Goal: Information Seeking & Learning: Learn about a topic

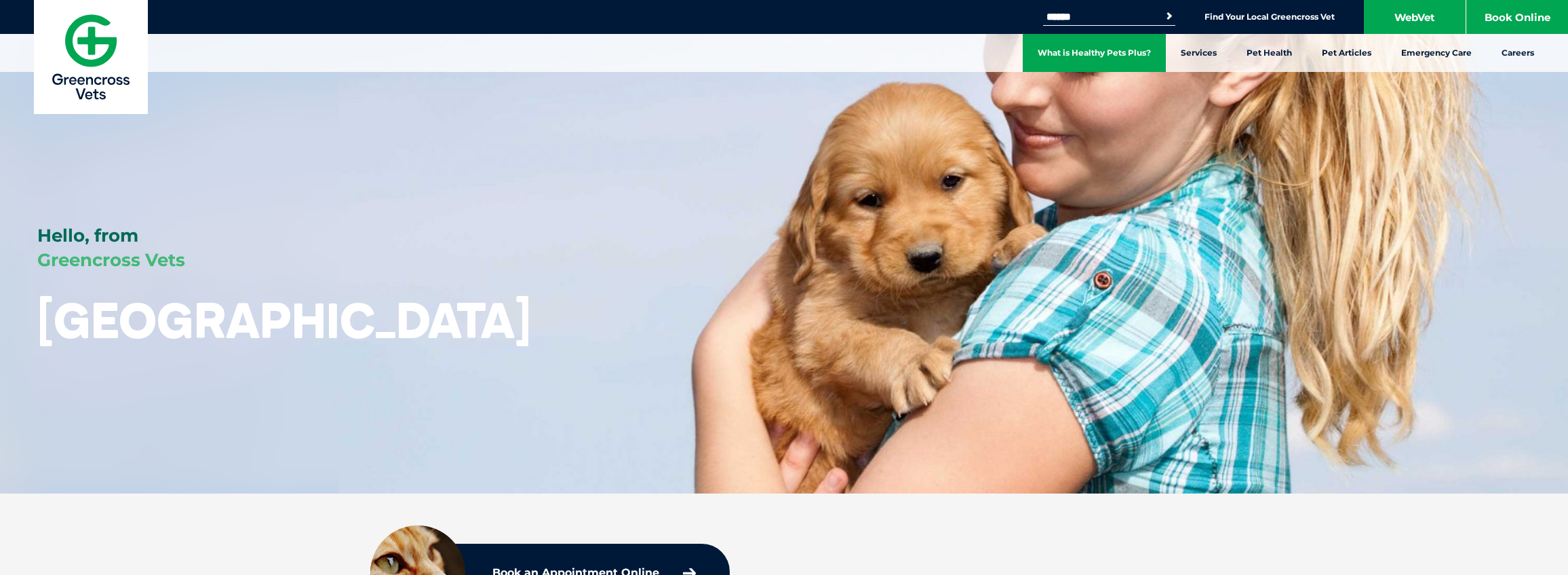
click at [1131, 57] on link "What is Healthy Pets Plus?" at bounding box center [1094, 53] width 143 height 38
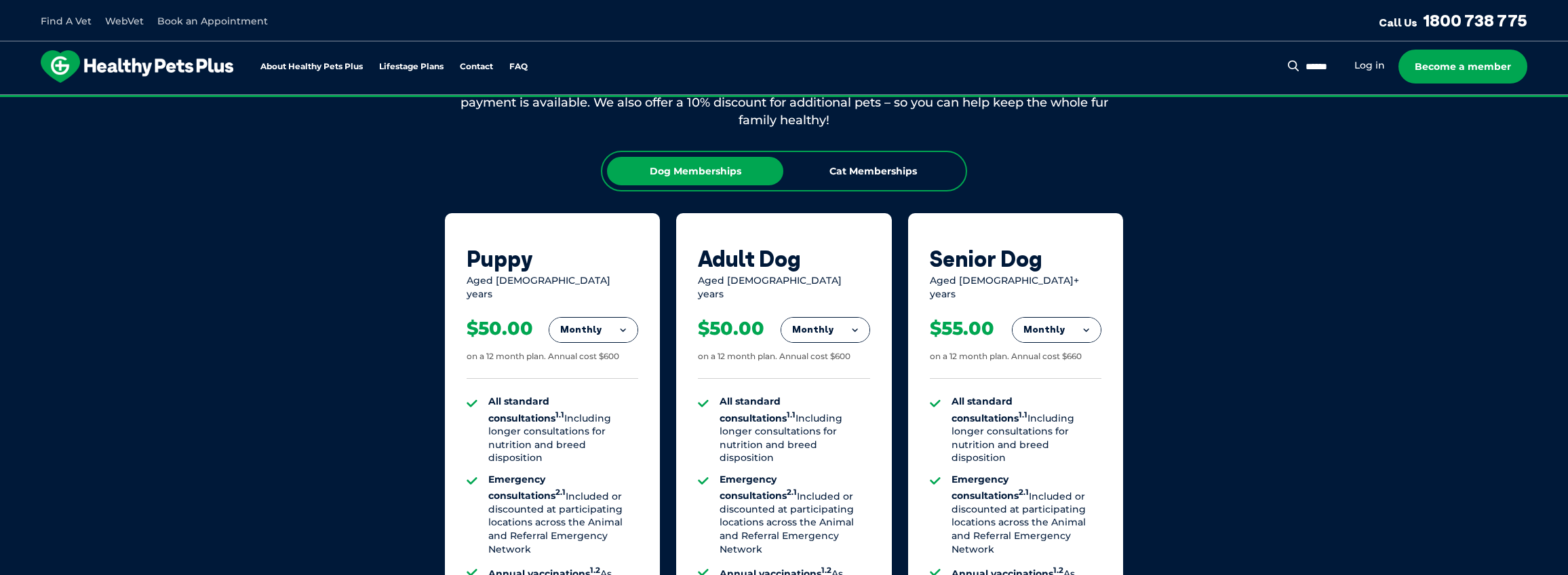
scroll to position [823, 0]
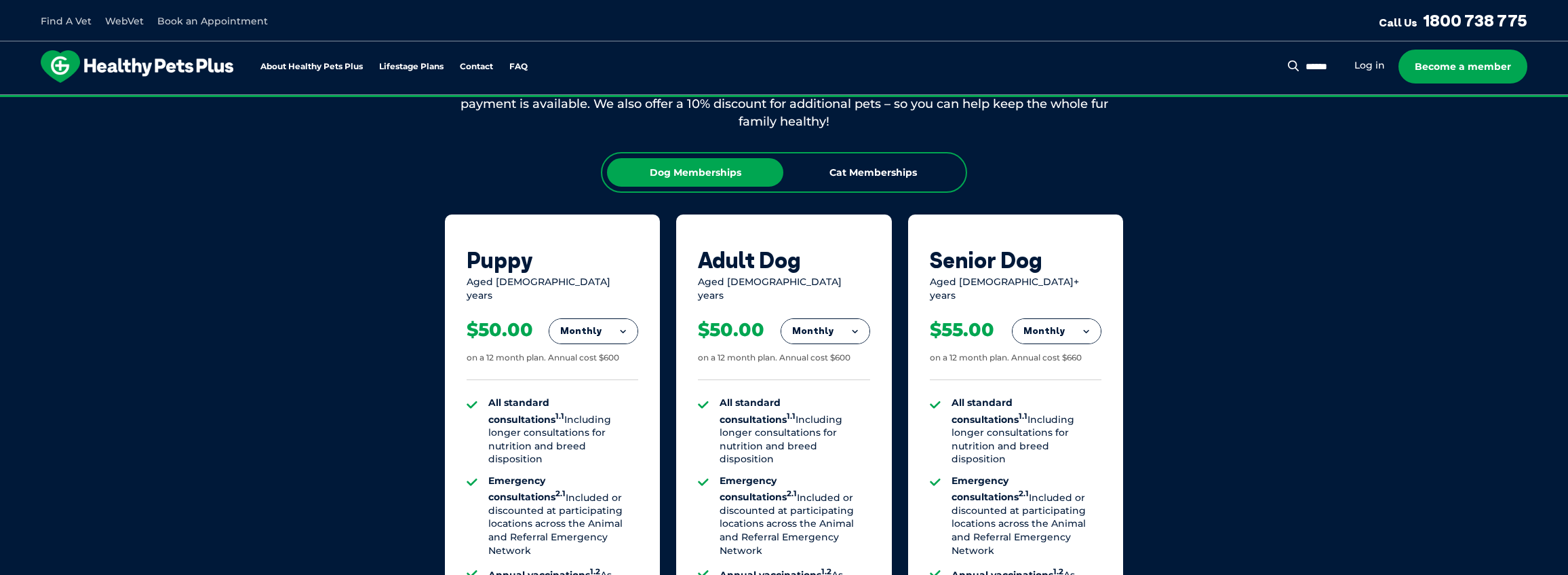
click at [839, 328] on button "Monthly" at bounding box center [825, 331] width 88 height 25
click at [839, 357] on li "Fortnightly" at bounding box center [825, 359] width 88 height 32
click at [836, 327] on button "Fortnightly" at bounding box center [821, 331] width 95 height 25
click at [837, 418] on li "Yearly" at bounding box center [821, 425] width 95 height 32
click at [831, 321] on button "Yearly" at bounding box center [825, 331] width 88 height 25
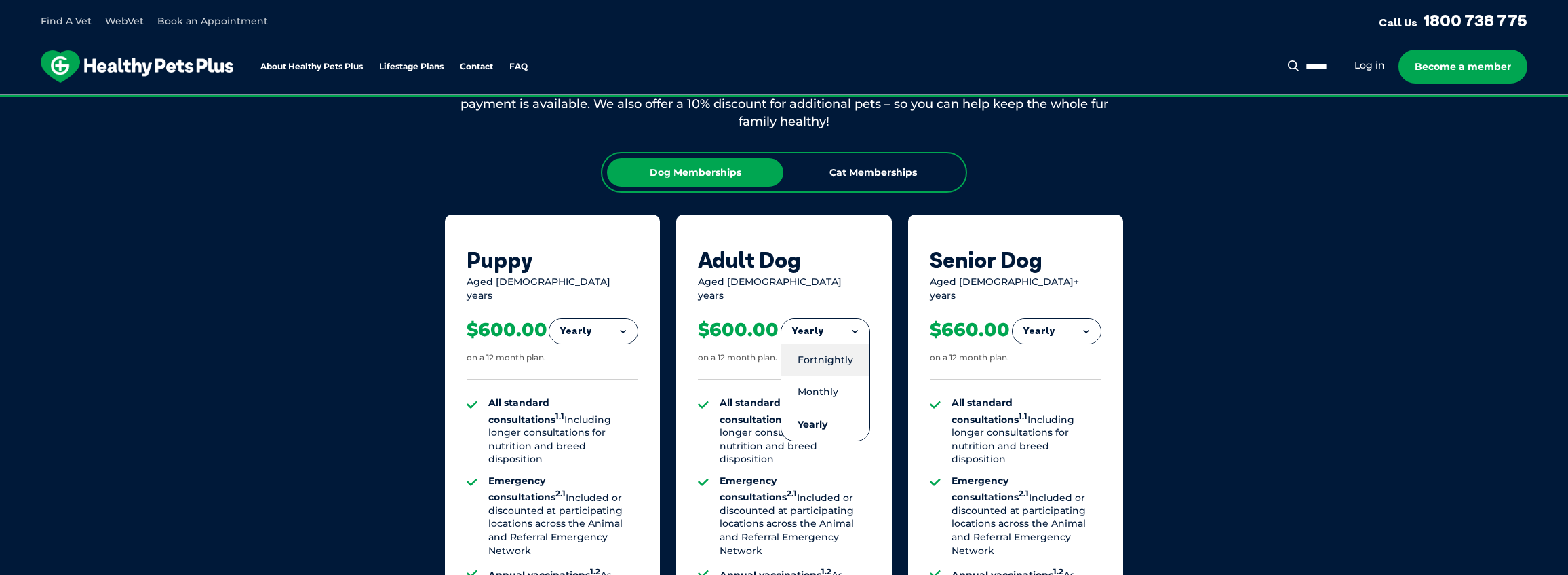
click at [833, 355] on li "Fortnightly" at bounding box center [825, 359] width 88 height 32
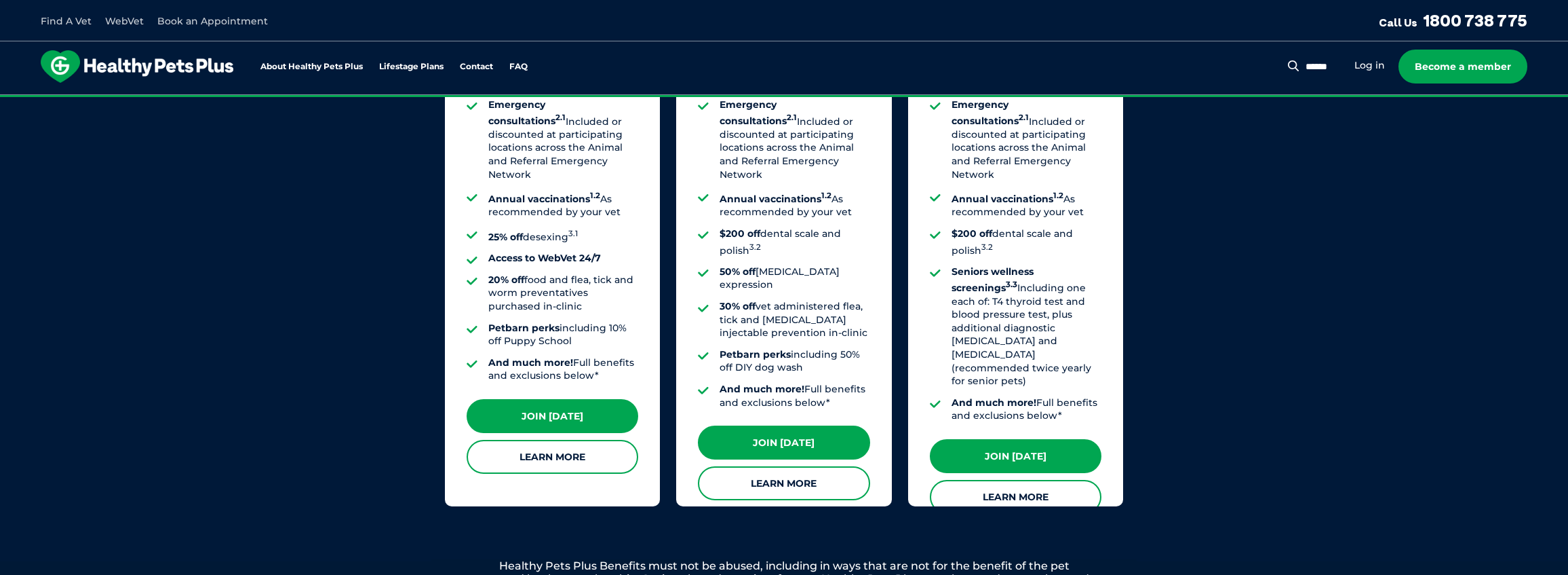
scroll to position [1215, 0]
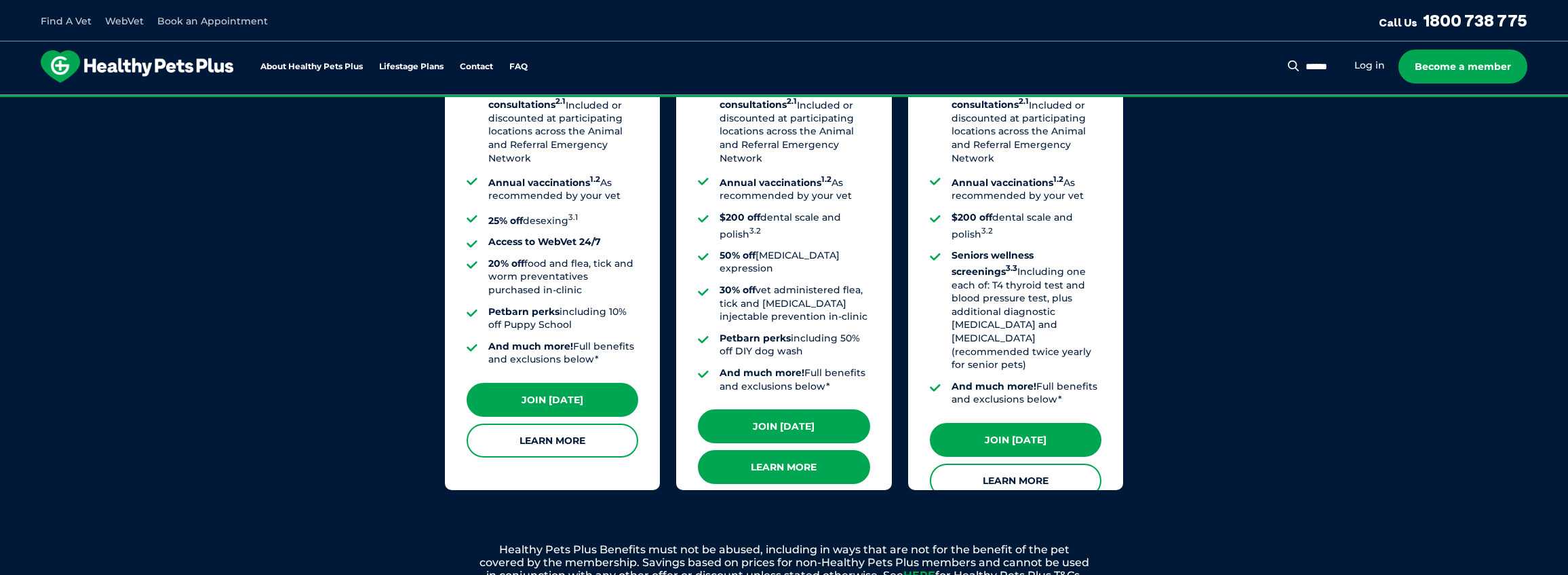
click at [814, 450] on link "Learn More" at bounding box center [784, 467] width 172 height 34
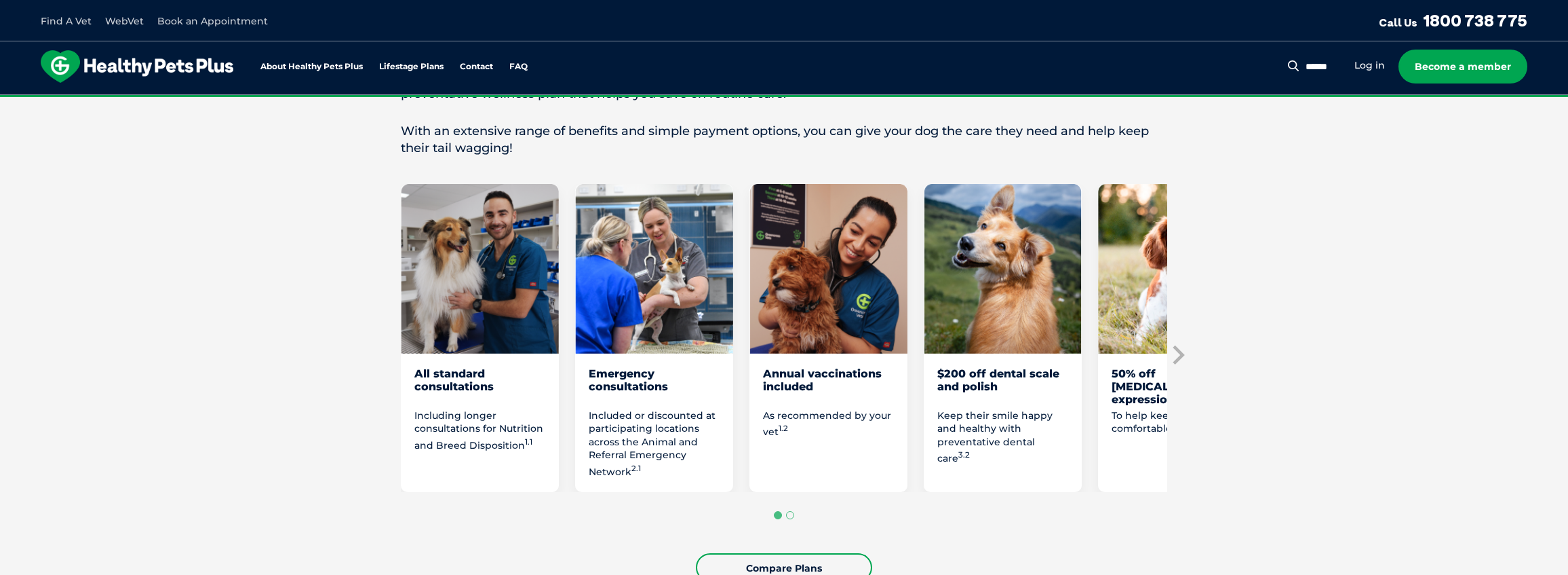
scroll to position [653, 0]
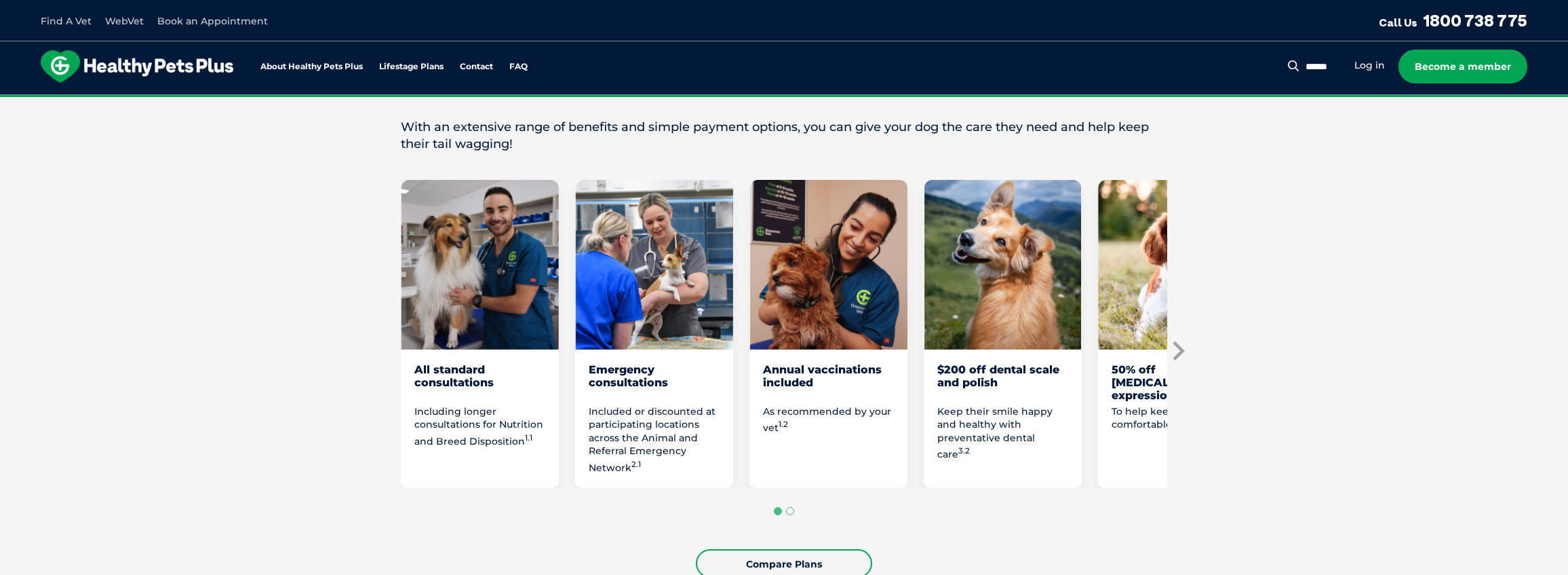
click at [1181, 350] on icon "Next slide" at bounding box center [1179, 351] width 11 height 19
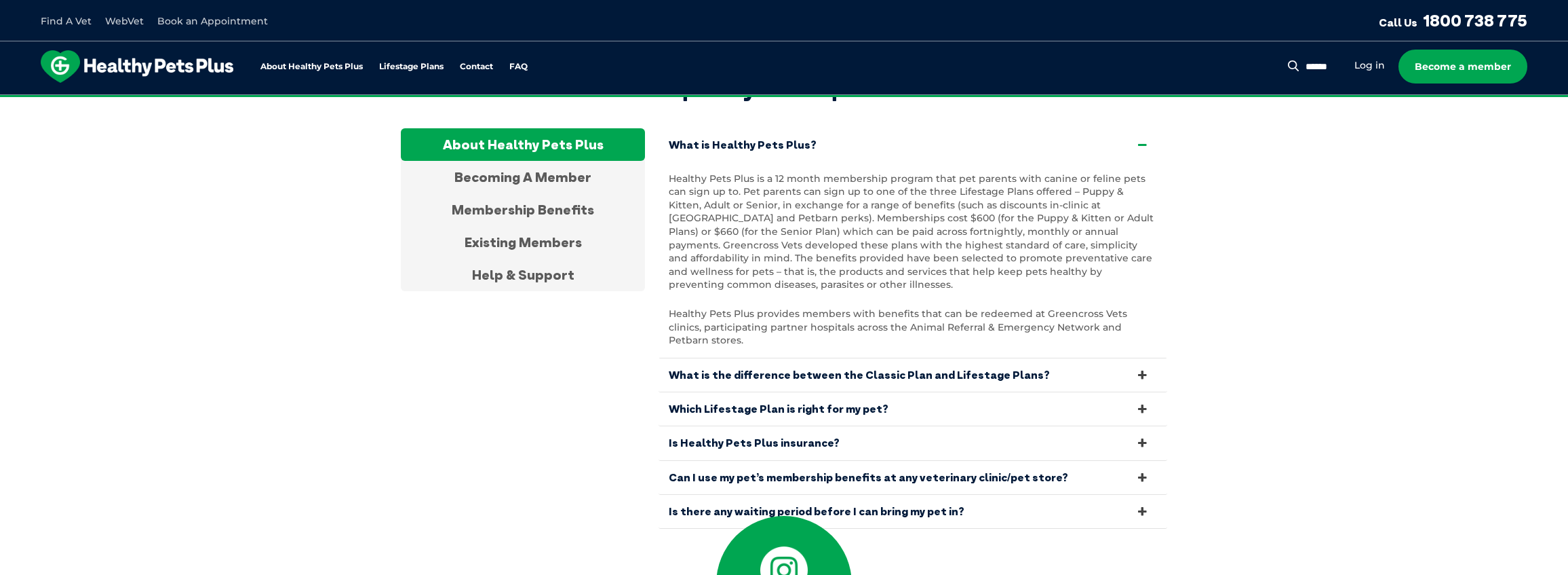
scroll to position [4533, 0]
click at [774, 462] on link "Can I use my pet’s membership benefits at any veterinary clinic/pet store?" at bounding box center [913, 479] width 508 height 33
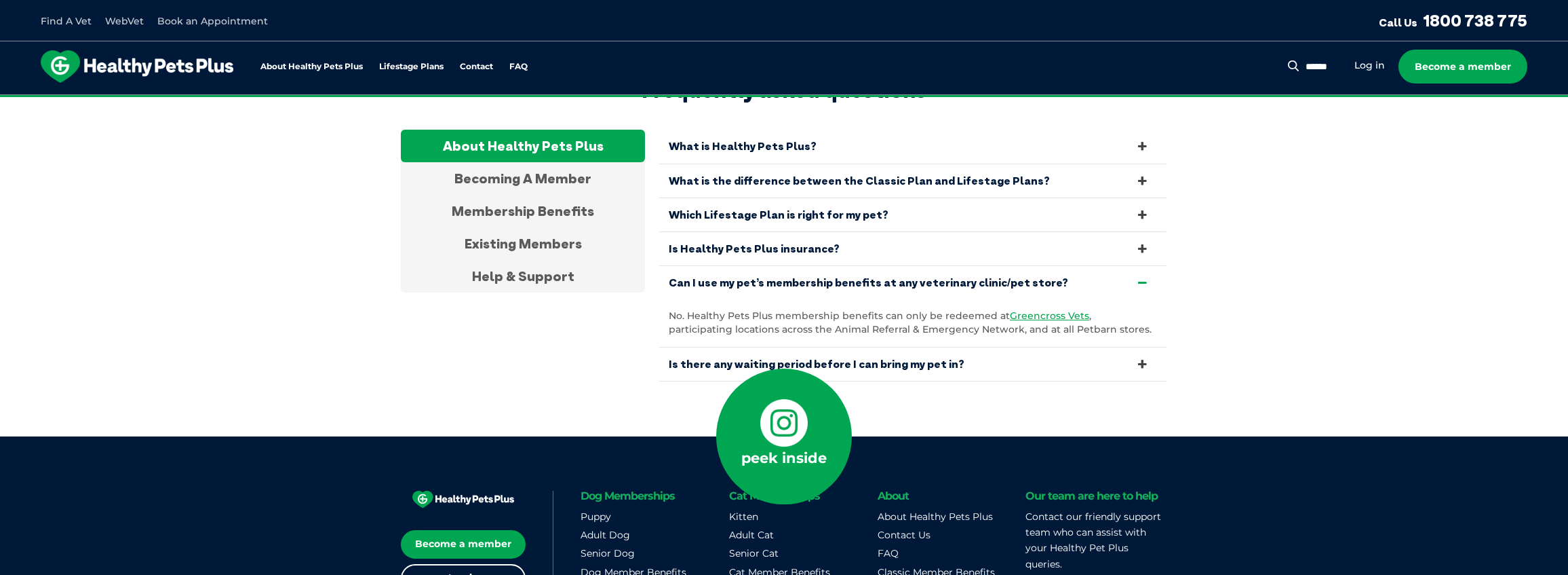
click at [937, 347] on link "Is there any waiting period before I can bring my pet in?" at bounding box center [913, 363] width 508 height 33
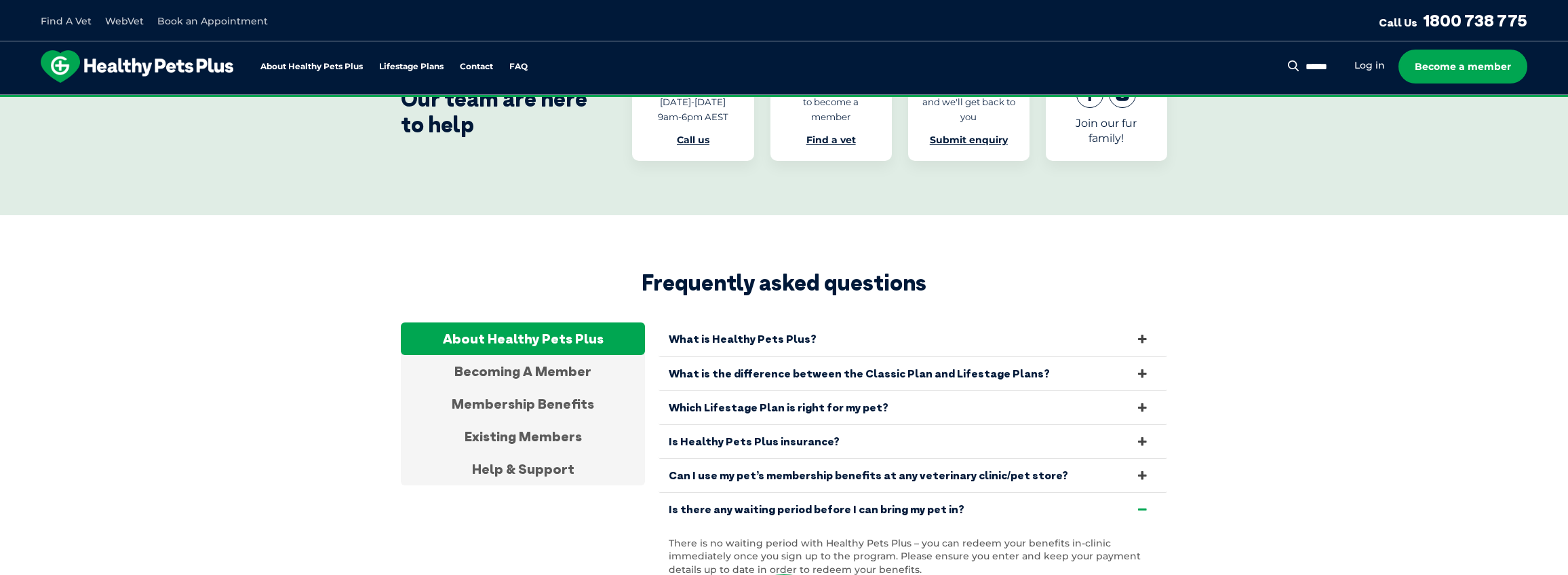
scroll to position [4332, 0]
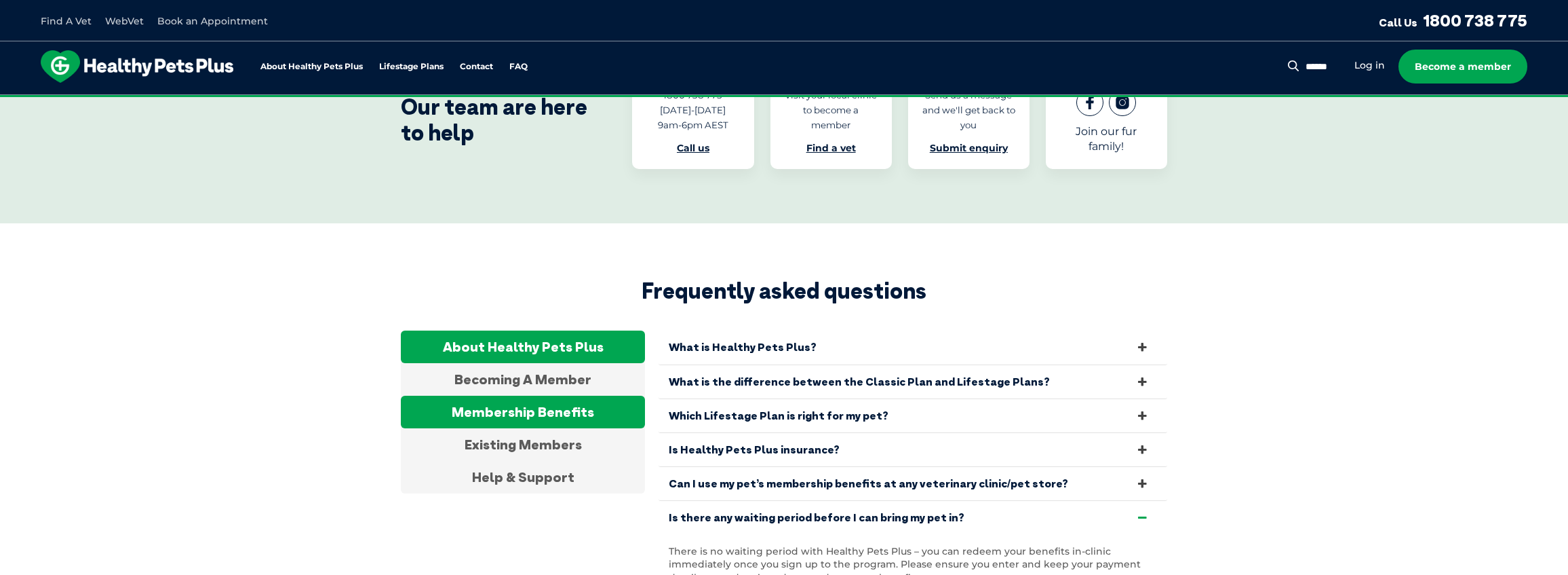
click at [578, 395] on div "Membership Benefits" at bounding box center [523, 411] width 244 height 32
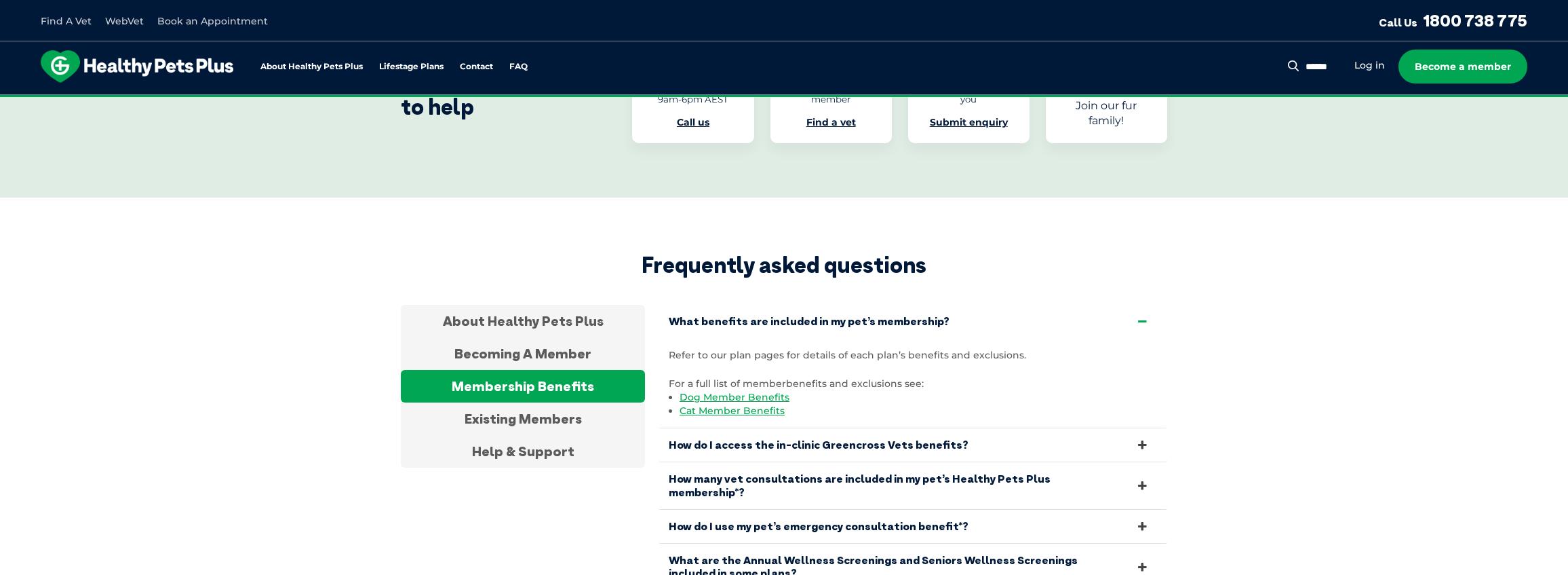
scroll to position [4361, 0]
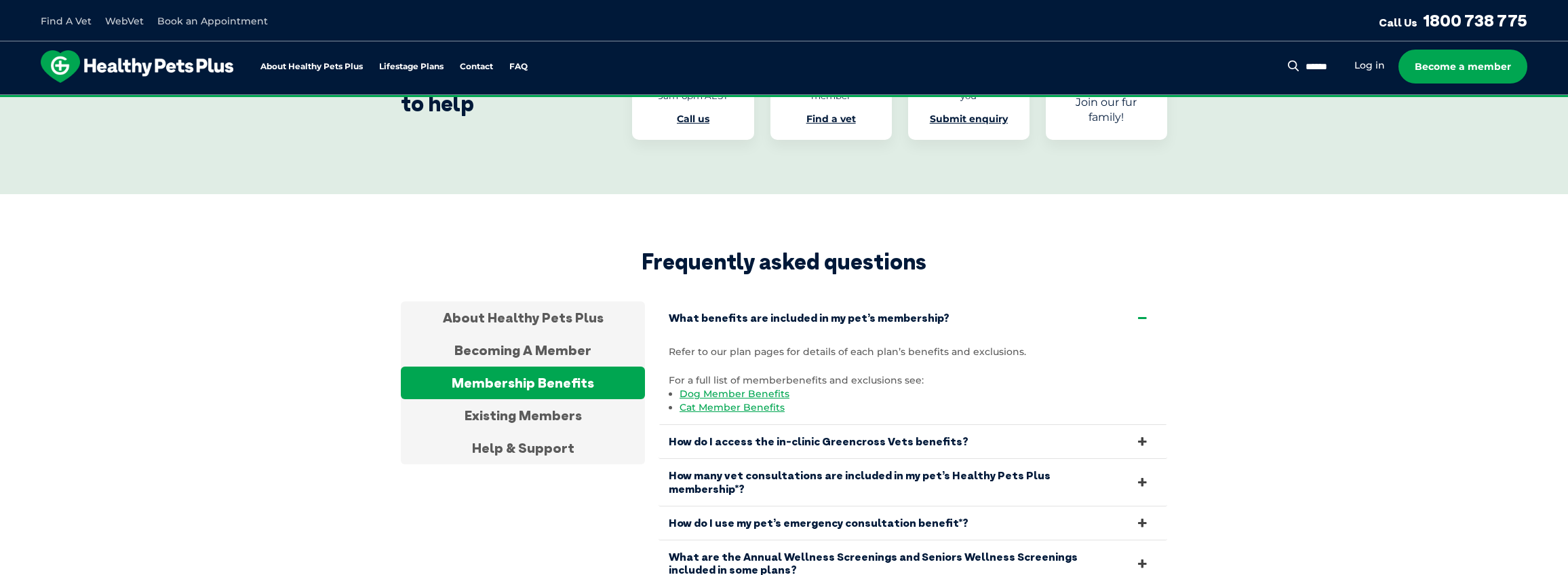
click at [836, 425] on link "How do I access the in-clinic Greencross Vets benefits?" at bounding box center [913, 441] width 508 height 33
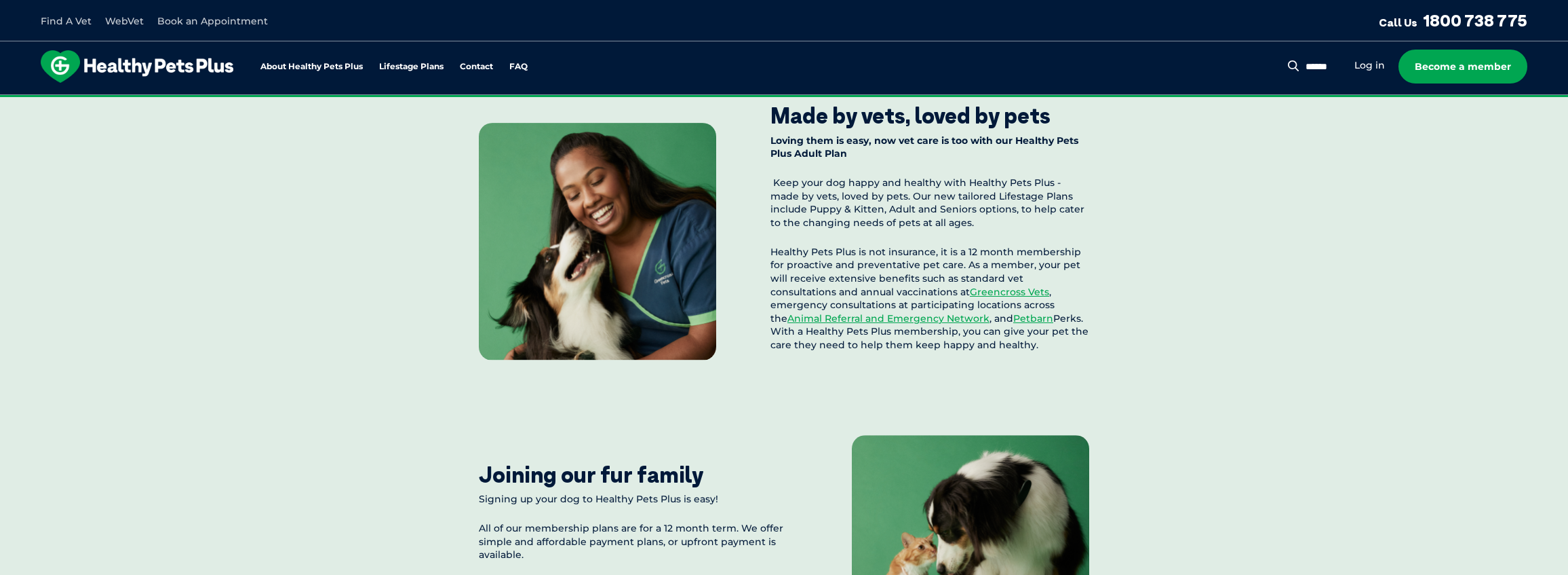
scroll to position [1212, 0]
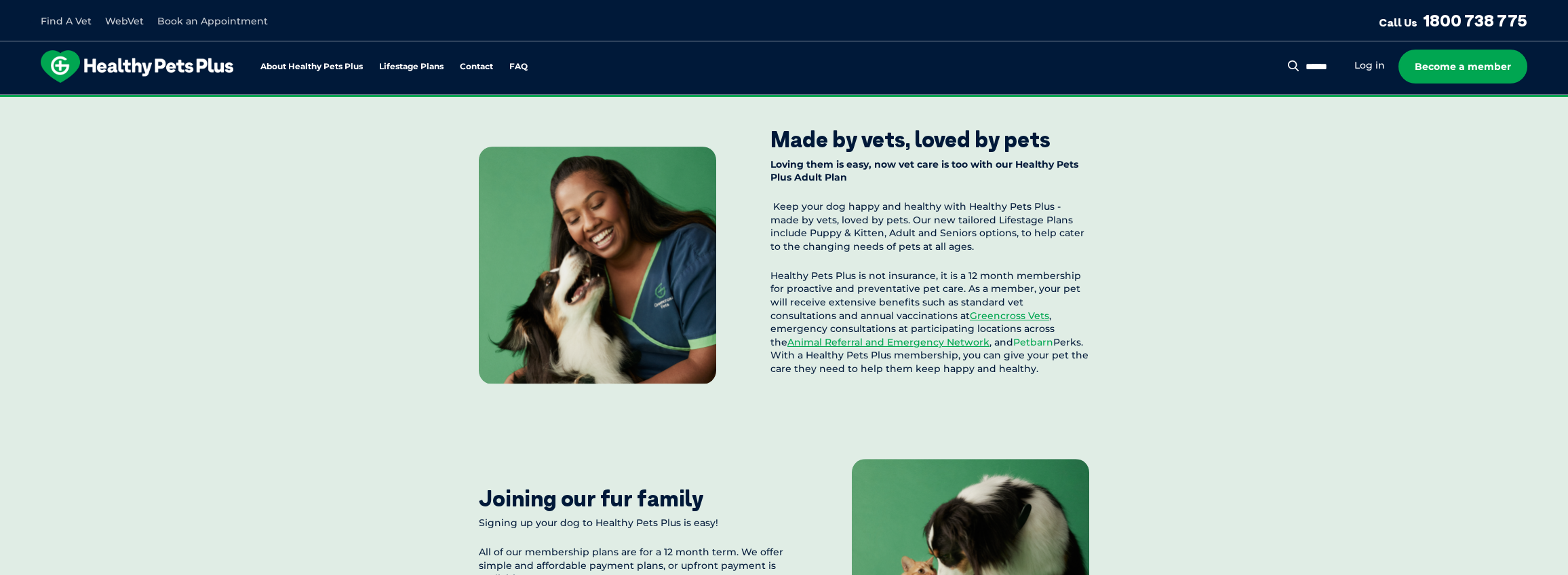
click at [1013, 342] on link "Petbarn" at bounding box center [1033, 341] width 40 height 12
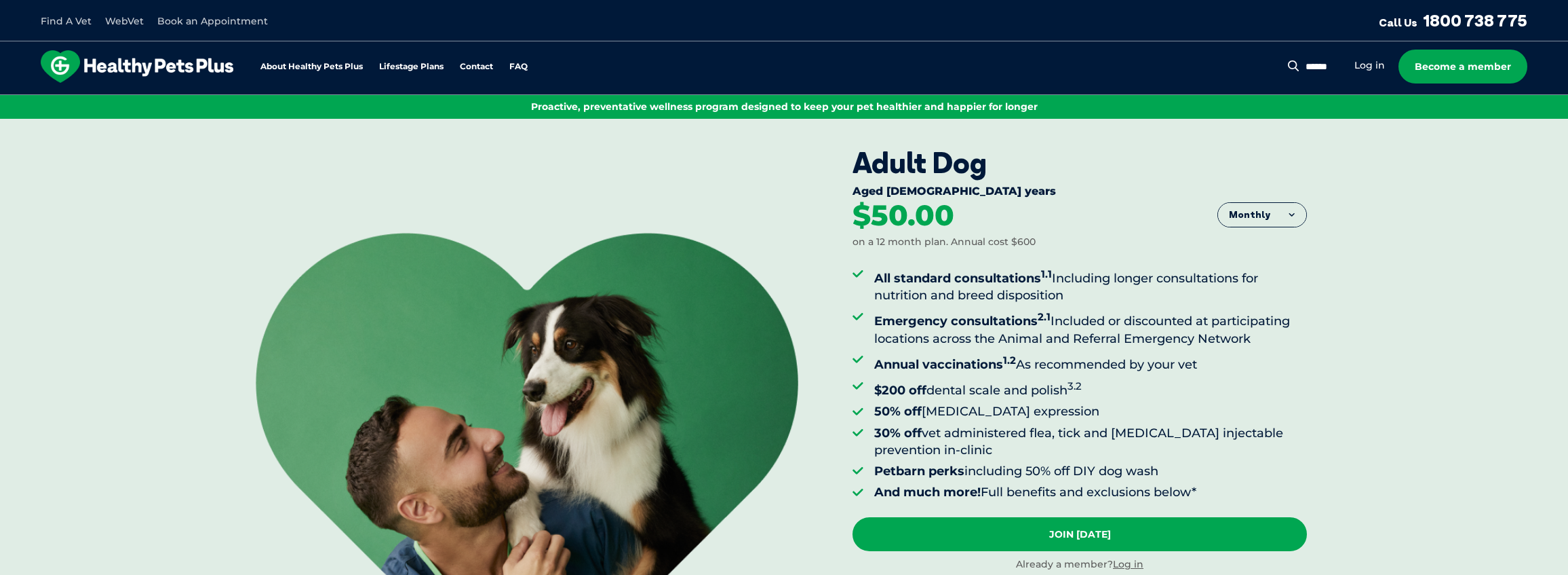
click at [1263, 209] on button "Monthly" at bounding box center [1262, 216] width 88 height 25
click at [1266, 251] on li "Fortnightly" at bounding box center [1262, 244] width 88 height 34
click at [164, 18] on link "Book an Appointment" at bounding box center [213, 21] width 111 height 12
